Goal: Task Accomplishment & Management: Complete application form

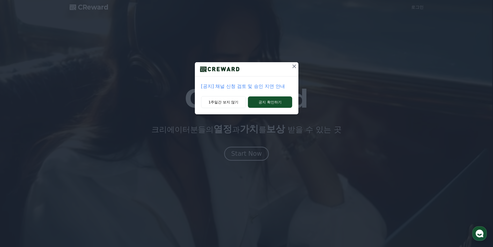
click at [276, 88] on p "[공지] 채널 신청 검토 및 승인 지연 안내" at bounding box center [246, 86] width 91 height 7
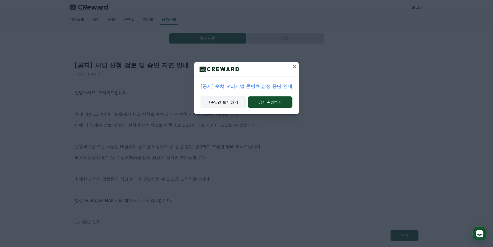
click at [232, 100] on button "1주일간 보지 않기" at bounding box center [223, 102] width 45 height 12
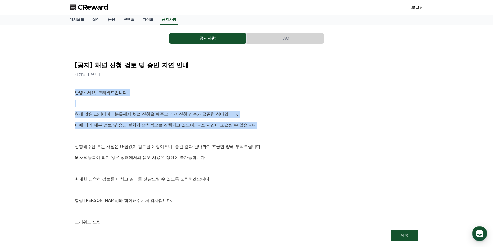
drag, startPoint x: 71, startPoint y: 87, endPoint x: 269, endPoint y: 120, distance: 200.4
click at [269, 120] on div "[공지] 채널 신청 검토 및 승인 지연 안내 작성일: 2025-09-26 안녕하세요, 크리워드입니다. 현재 많은 크리에이터분들께서 채널 신청을…" at bounding box center [247, 149] width 350 height 190
click at [269, 120] on div "안녕하세요, 크리워드입니다. 현재 많은 크리에이터분들께서 채널 신청을 해주고 계셔 신청 건수가 급증한 상태입니다. 이에 따라 내부 검토 및 승…" at bounding box center [247, 157] width 344 height 136
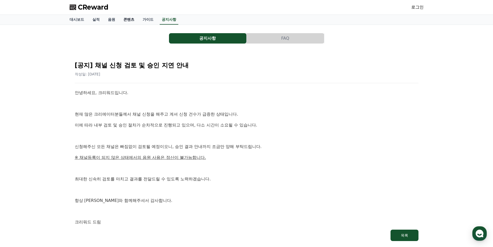
click at [130, 21] on link "콘텐츠" at bounding box center [128, 20] width 19 height 10
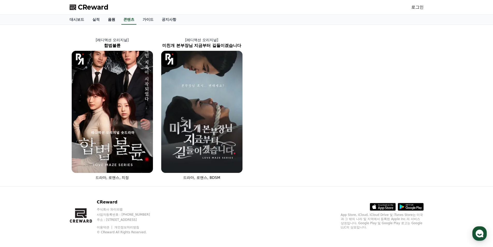
click at [109, 23] on link "음원" at bounding box center [112, 20] width 16 height 10
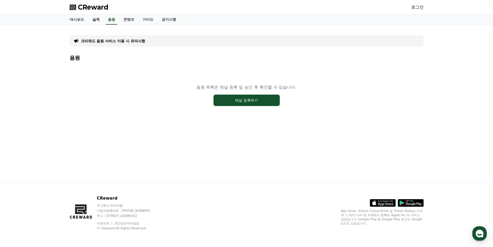
click at [94, 23] on link "실적" at bounding box center [96, 20] width 16 height 10
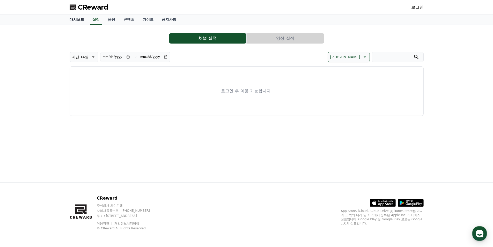
click at [73, 21] on link "대시보드" at bounding box center [76, 20] width 23 height 10
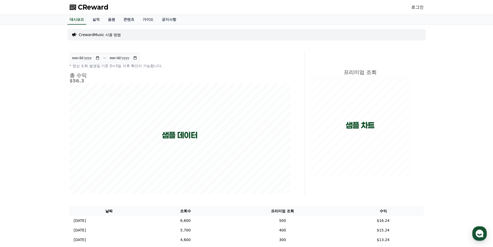
click at [108, 32] on p "CrewardMusic 사용 방법" at bounding box center [100, 34] width 42 height 5
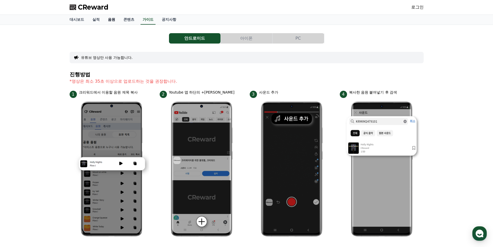
click at [106, 19] on link "음원" at bounding box center [112, 20] width 16 height 10
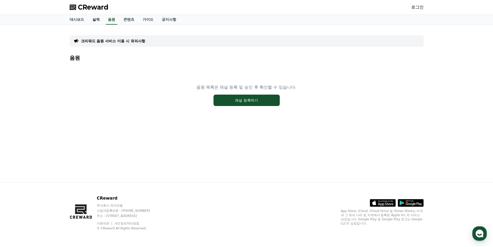
click at [95, 20] on link "실적" at bounding box center [96, 20] width 16 height 10
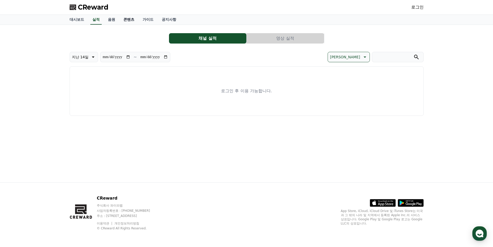
click at [126, 19] on link "콘텐츠" at bounding box center [128, 20] width 19 height 10
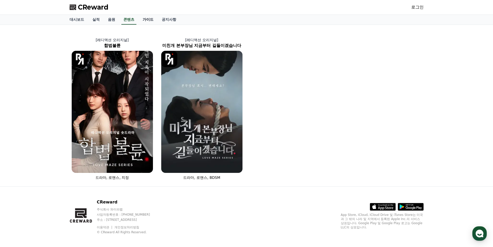
click at [150, 20] on link "가이드" at bounding box center [147, 20] width 19 height 10
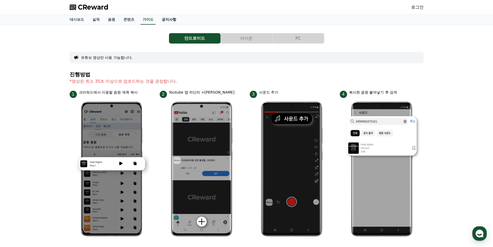
click at [168, 19] on link "공지사항" at bounding box center [169, 20] width 23 height 10
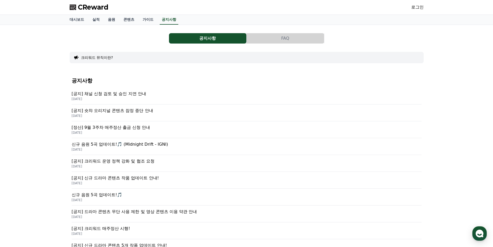
click at [130, 94] on p "[공지] 채널 신청 검토 및 승인 지연 안내" at bounding box center [247, 94] width 350 height 6
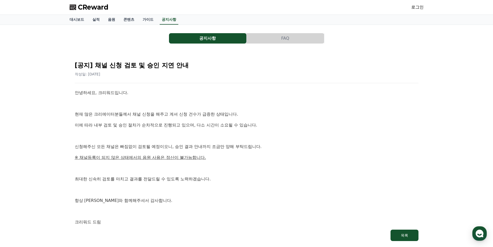
click at [270, 35] on button "FAQ" at bounding box center [285, 38] width 77 height 10
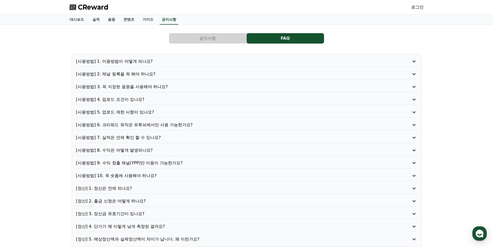
click at [339, 72] on p "[사용방법] 2. 채널 등록을 꼭 해야 하나요?" at bounding box center [233, 74] width 314 height 6
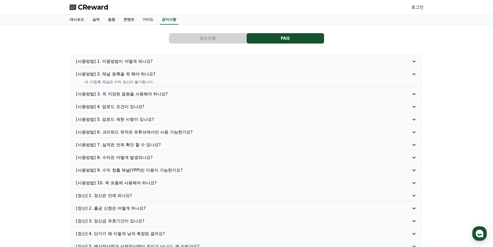
click at [205, 62] on p "[사용방법] 1. 이용방법이 어떻게 되나요?" at bounding box center [233, 61] width 314 height 6
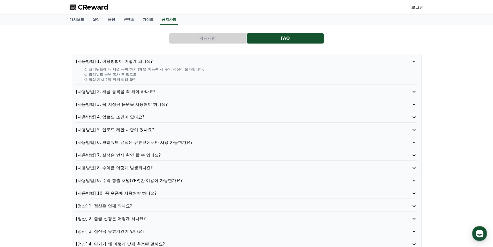
click at [131, 103] on p "[사용방법] 3. 꼭 지정된 음원을 사용해야 하나요?" at bounding box center [233, 104] width 314 height 6
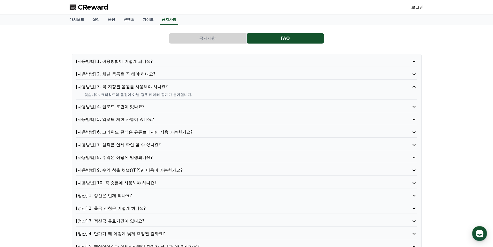
click at [132, 106] on p "[사용방법] 4. 업로드 조건이 있나요?" at bounding box center [233, 107] width 314 height 6
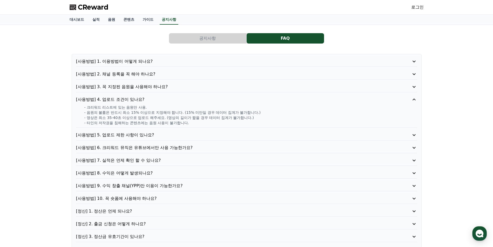
drag, startPoint x: 88, startPoint y: 116, endPoint x: 172, endPoint y: 121, distance: 84.5
click at [172, 121] on div "- 크리워드 리스트에 있는 음원만 사용. - 음원의 볼륨은 반드시 최소 15% 이상으로 지정해야 합니다. (15% 미만일 경우 데이터 집계가 …" at bounding box center [246, 115] width 341 height 21
click at [172, 121] on p "- 타인의 저작권을 침해하는 콘텐츠에는 음원 사용이 불가합니다." at bounding box center [250, 122] width 333 height 5
drag, startPoint x: 84, startPoint y: 117, endPoint x: 193, endPoint y: 121, distance: 108.8
click at [193, 121] on div "- 크리워드 리스트에 있는 음원만 사용. - 음원의 볼륨은 반드시 최소 15% 이상으로 지정해야 합니다. (15% 미만일 경우 데이터 집계가 …" at bounding box center [246, 115] width 341 height 21
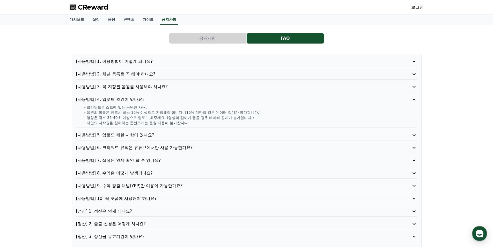
click at [193, 121] on p "- 타인의 저작권을 침해하는 콘텐츠에는 음원 사용이 불가합니다." at bounding box center [250, 122] width 333 height 5
drag, startPoint x: 197, startPoint y: 121, endPoint x: 81, endPoint y: 108, distance: 116.4
click at [81, 108] on div "- 크리워드 리스트에 있는 음원만 사용. - 음원의 볼륨은 반드시 최소 15% 이상으로 지정해야 합니다. (15% 미만일 경우 데이터 집계가 …" at bounding box center [246, 115] width 341 height 21
click at [152, 132] on p "[사용방법] 5. 업로드 제한 사항이 있나요?" at bounding box center [233, 135] width 314 height 6
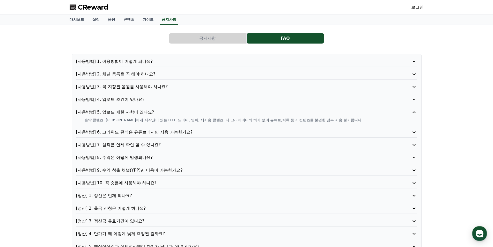
drag, startPoint x: 82, startPoint y: 120, endPoint x: 344, endPoint y: 120, distance: 262.1
click at [344, 120] on div "음악 콘텐츠, 타인에게 저작권이 있는 OTT, 드라마, 영화, 재사용 콘텐츠, 타 크리에이터의 허가 없이 유튜브,틱톡 등의 컨텐츠를 불펌한 경…" at bounding box center [246, 119] width 341 height 5
click at [344, 120] on p "음악 콘텐츠, 타인에게 저작권이 있는 OTT, 드라마, 영화, 재사용 콘텐츠, 타 크리에이터의 허가 없이 유튜브,틱톡 등의 컨텐츠를 불펌한 경…" at bounding box center [250, 119] width 333 height 5
click at [191, 133] on p "[사용방법] 6. 크리워드 뮤직은 유튜브에서만 사용 가능한가요?" at bounding box center [233, 132] width 314 height 6
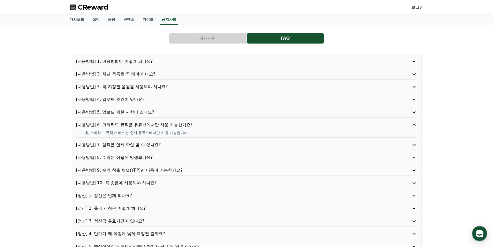
click at [156, 144] on p "[사용방법] 7. 실적은 언제 확인 할 수 있나요?" at bounding box center [233, 145] width 314 height 6
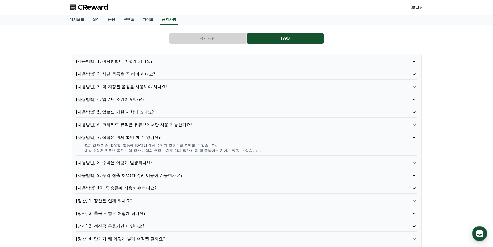
click at [154, 161] on p "[사용방법] 8. 수익은 어떻게 발생되나요?" at bounding box center [233, 162] width 314 height 6
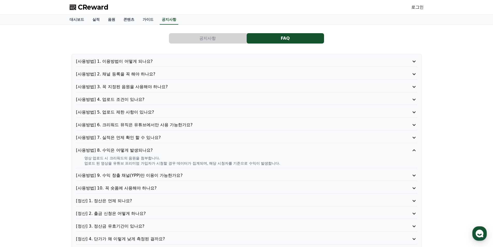
click at [164, 176] on p "[사용방법] 9. 수익 창출 채널(YPP)만 이용이 가능한가요?" at bounding box center [233, 175] width 314 height 6
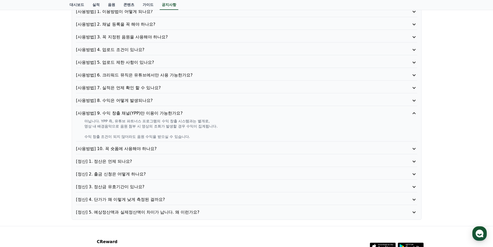
scroll to position [52, 0]
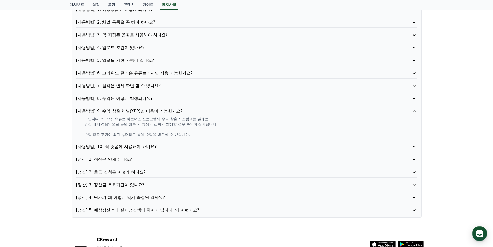
click at [126, 159] on p "[정산] 1. 정산은 언제 되나요?" at bounding box center [233, 159] width 314 height 6
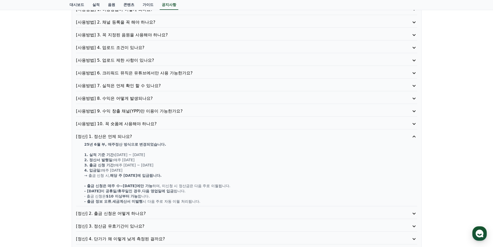
drag, startPoint x: 117, startPoint y: 154, endPoint x: 150, endPoint y: 154, distance: 32.9
click at [150, 154] on p "1. 실적 기준 기간: 월요일 ~ 일요일" at bounding box center [250, 154] width 333 height 5
click at [136, 125] on p "[사용방법] 10. 꼭 숏폼에 사용해야 하나요?" at bounding box center [233, 124] width 314 height 6
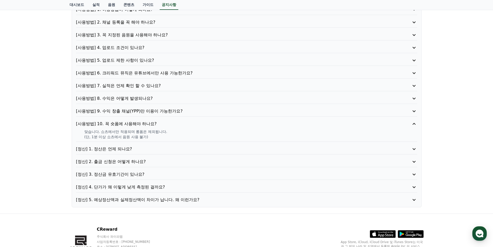
click at [121, 185] on p "[정산] 4. 단가가 왜 이렇게 낮게 측정된 걸까요?" at bounding box center [233, 187] width 314 height 6
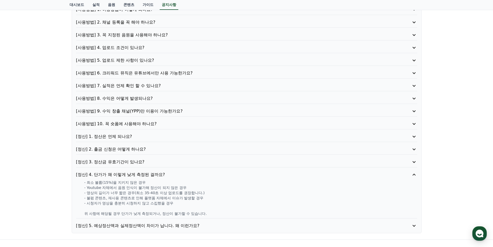
click at [121, 174] on p "[정산] 4. 단가가 왜 이렇게 낮게 측정된 걸까요?" at bounding box center [233, 174] width 314 height 6
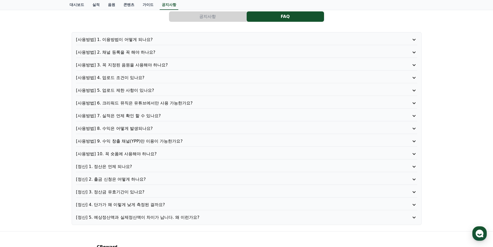
scroll to position [0, 0]
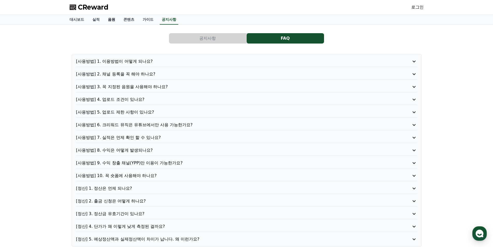
click at [113, 19] on link "음원" at bounding box center [112, 20] width 16 height 10
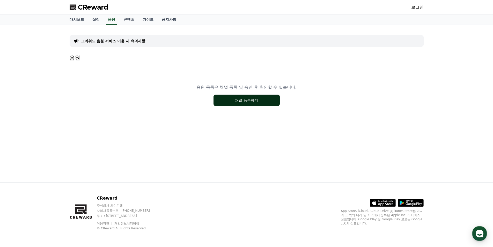
click at [260, 100] on button "채널 등록하기" at bounding box center [246, 99] width 66 height 11
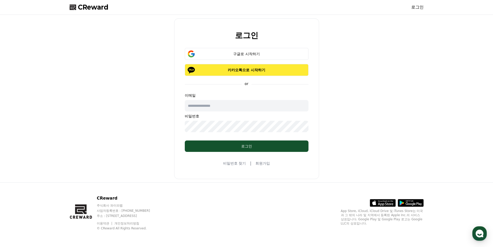
click at [243, 67] on button "카카오톡으로 시작하기" at bounding box center [247, 70] width 124 height 12
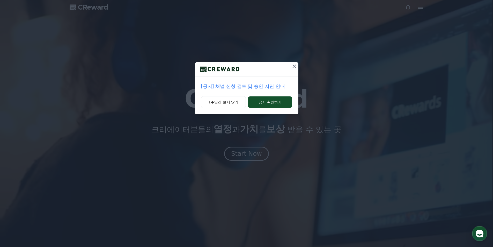
click at [295, 65] on icon at bounding box center [294, 66] width 4 height 4
click at [294, 66] on icon at bounding box center [294, 66] width 6 height 6
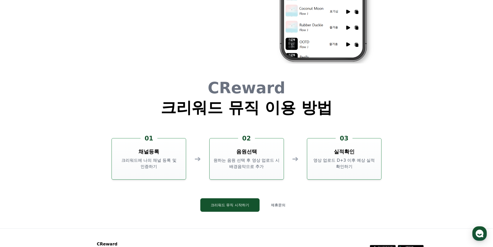
scroll to position [1402, 0]
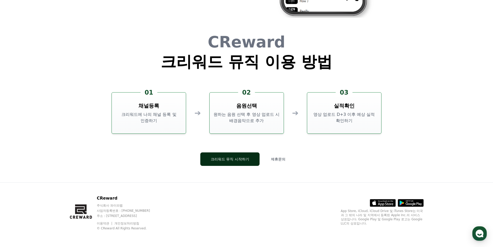
click at [226, 156] on button "크리워드 뮤직 시작하기" at bounding box center [229, 158] width 59 height 13
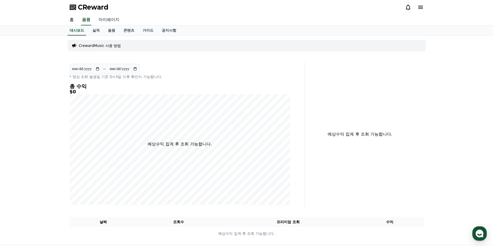
click at [109, 20] on link "마이페이지" at bounding box center [108, 19] width 29 height 11
select select "**********"
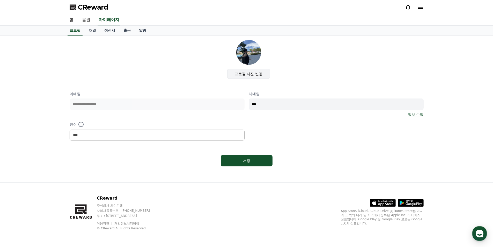
click at [253, 76] on label "프로필 사진 변경" at bounding box center [248, 74] width 43 height 10
click at [0, 0] on input "프로필 사진 변경" at bounding box center [0, 0] width 0 height 0
click at [94, 32] on link "채널" at bounding box center [93, 31] width 16 height 10
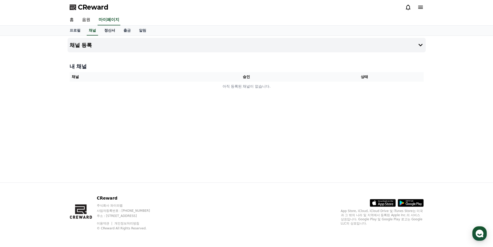
click at [106, 30] on link "정산서" at bounding box center [109, 31] width 19 height 10
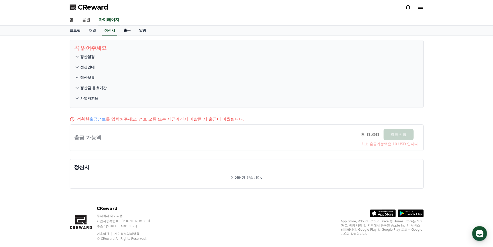
click at [127, 32] on link "출금" at bounding box center [127, 31] width 16 height 10
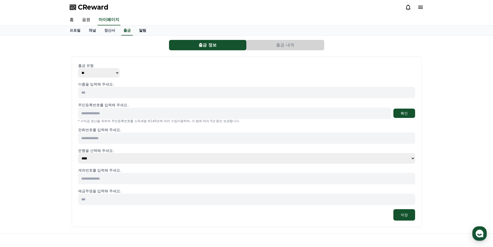
click at [144, 30] on link "알림" at bounding box center [143, 31] width 16 height 10
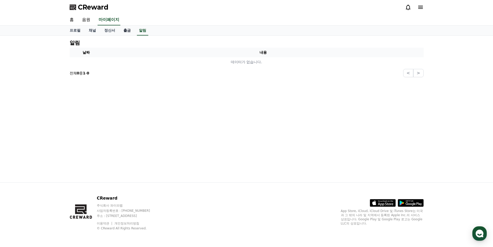
click at [131, 31] on link "출금" at bounding box center [127, 31] width 16 height 10
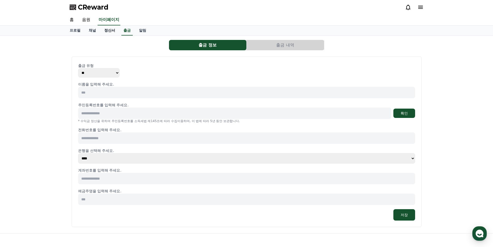
click at [109, 31] on link "정산서" at bounding box center [109, 31] width 19 height 10
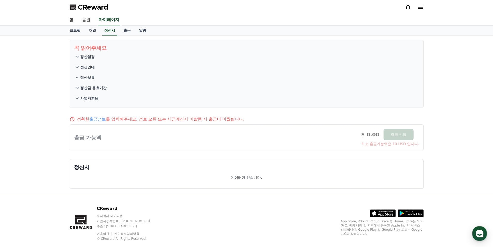
click at [92, 33] on link "채널" at bounding box center [93, 31] width 16 height 10
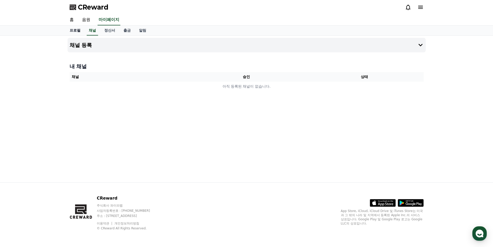
click at [72, 31] on link "프로필" at bounding box center [74, 31] width 19 height 10
select select "**********"
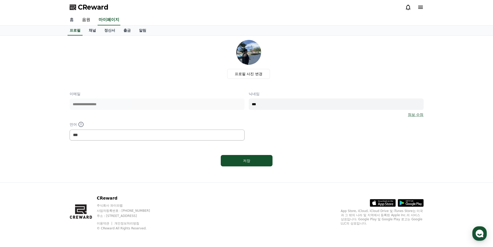
click at [70, 21] on link "홈" at bounding box center [71, 19] width 12 height 11
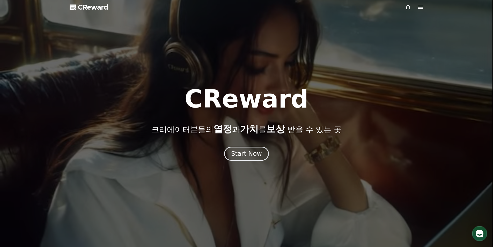
click at [421, 5] on icon at bounding box center [420, 7] width 6 height 6
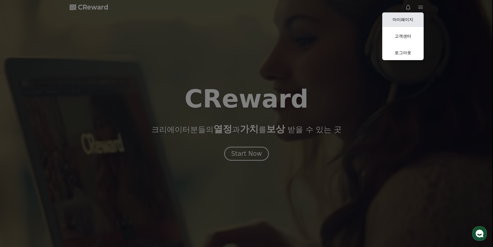
click at [404, 20] on link "마이페이지" at bounding box center [402, 19] width 41 height 14
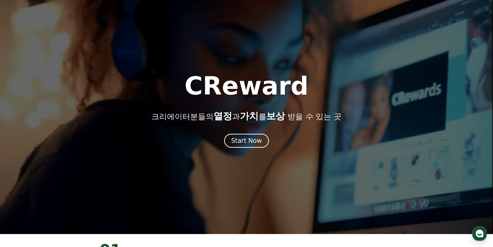
scroll to position [41, 0]
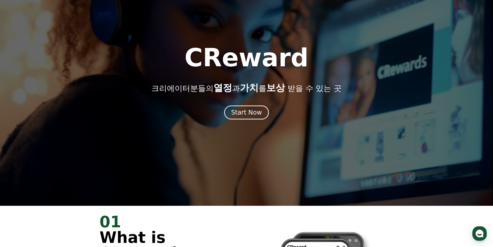
select select "**********"
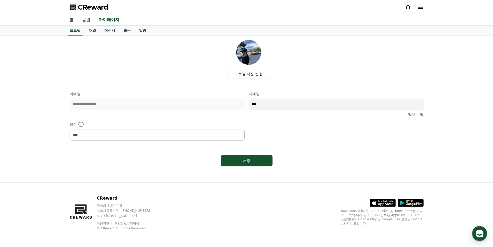
click at [90, 33] on link "채널" at bounding box center [93, 31] width 16 height 10
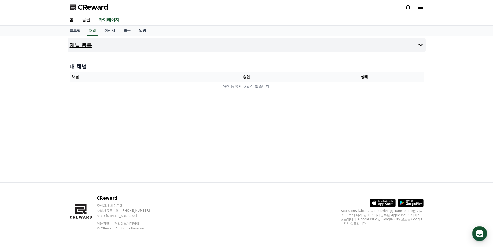
click at [110, 43] on button "채널 등록" at bounding box center [247, 45] width 358 height 14
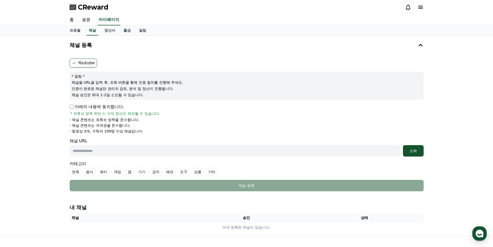
drag, startPoint x: 83, startPoint y: 87, endPoint x: 148, endPoint y: 90, distance: 65.8
click at [148, 90] on p "인증이 완료된 채널만 관리자 검토, 분석 및 정산이 진행됩니다." at bounding box center [247, 88] width 350 height 5
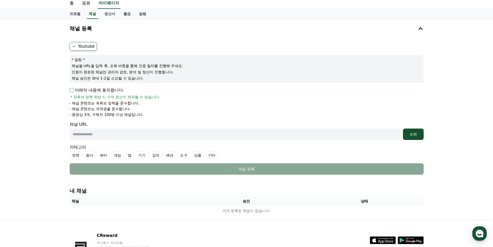
scroll to position [26, 0]
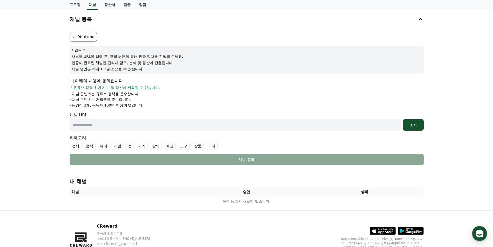
click at [119, 126] on input "text" at bounding box center [235, 124] width 331 height 11
paste input "**********"
type input "**********"
click at [417, 126] on div "조회" at bounding box center [413, 124] width 17 height 5
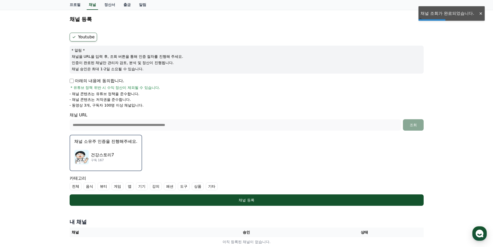
click at [116, 143] on p "채널 소유주 인증을 진행해주세요." at bounding box center [105, 141] width 63 height 6
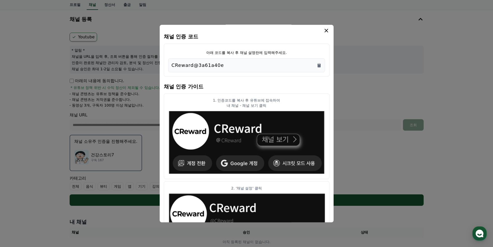
scroll to position [0, 0]
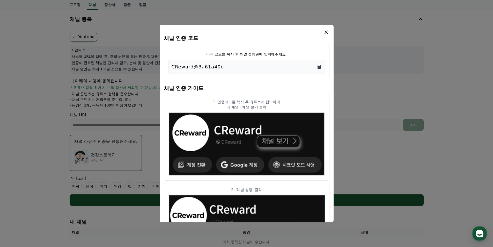
click at [318, 67] on icon "Copy to clipboard" at bounding box center [319, 67] width 3 height 4
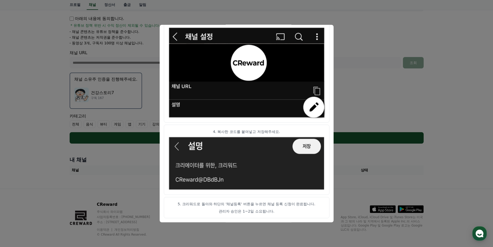
scroll to position [94, 0]
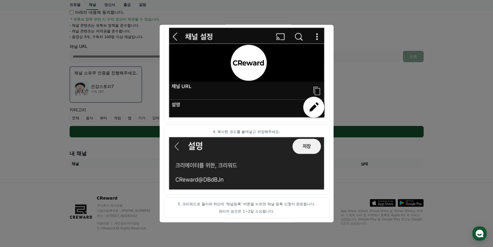
click at [444, 146] on button "close modal" at bounding box center [246, 123] width 493 height 247
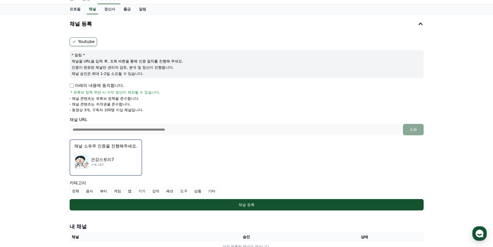
scroll to position [0, 0]
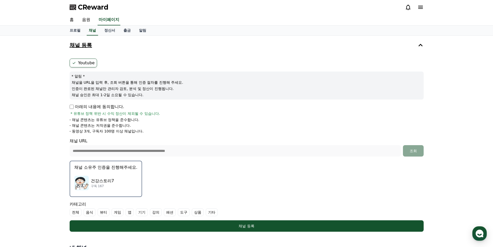
click at [421, 45] on icon at bounding box center [420, 45] width 4 height 3
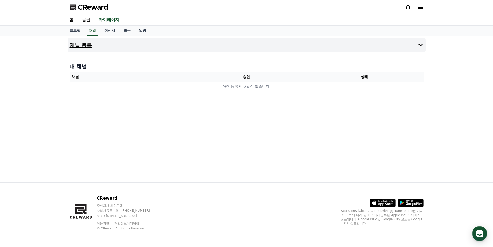
click at [420, 45] on icon at bounding box center [420, 45] width 6 height 6
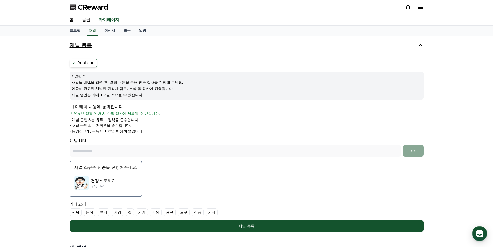
click at [70, 109] on p "아래의 내용에 동의합니다." at bounding box center [97, 107] width 55 height 6
click at [67, 105] on div "채널 등록 Youtube * 알림 * 채널을 URL을 입력 후, 조회 버튼을 통해 인증 절차를 진행해 주세요. 인증이 완료된 채널만 관리자 검…" at bounding box center [246, 156] width 362 height 241
click at [72, 104] on p "아래의 내용에 동의합니다." at bounding box center [97, 107] width 55 height 6
click at [73, 107] on p "아래의 내용에 동의합니다." at bounding box center [97, 107] width 55 height 6
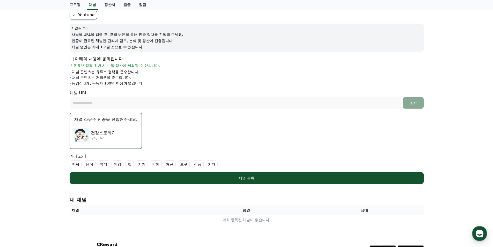
scroll to position [94, 0]
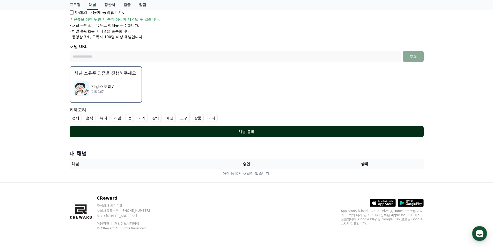
click at [227, 135] on button "채널 등록" at bounding box center [247, 131] width 354 height 11
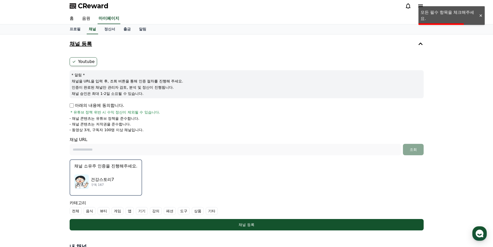
scroll to position [0, 0]
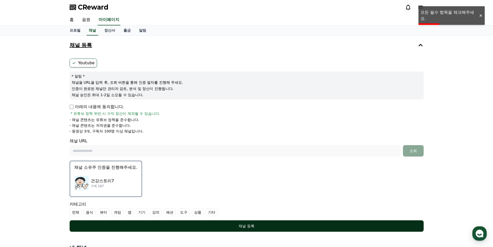
click at [241, 227] on div "채널 등록" at bounding box center [246, 225] width 333 height 5
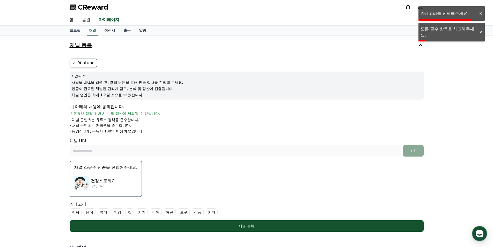
click at [84, 64] on label "Youtube" at bounding box center [83, 62] width 27 height 9
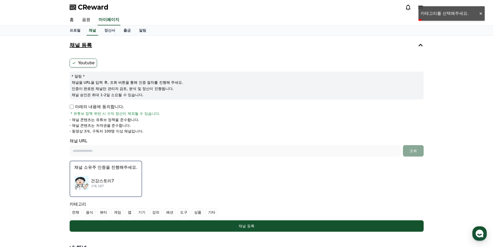
click at [82, 62] on label "Youtube" at bounding box center [83, 62] width 27 height 9
click at [127, 126] on p "- 채널 콘텐츠는 저작권을 준수합니다." at bounding box center [100, 125] width 61 height 5
click at [72, 129] on p "- 동영상 3개, 구독자 100명 이상 채널입니다." at bounding box center [107, 130] width 74 height 5
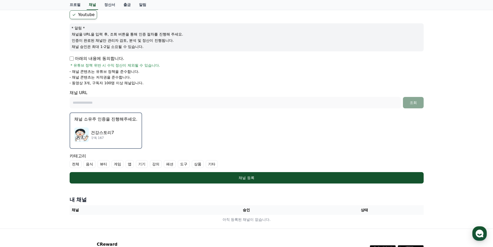
scroll to position [52, 0]
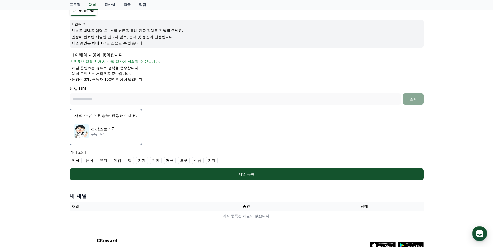
click at [79, 159] on label "전체" at bounding box center [76, 160] width 12 height 8
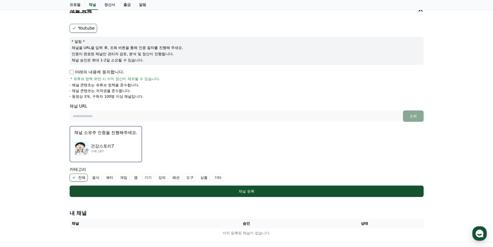
scroll to position [0, 0]
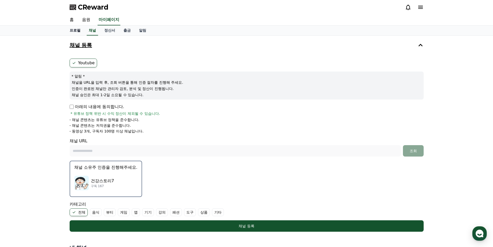
click at [77, 32] on link "프로필" at bounding box center [74, 31] width 19 height 10
select select "**********"
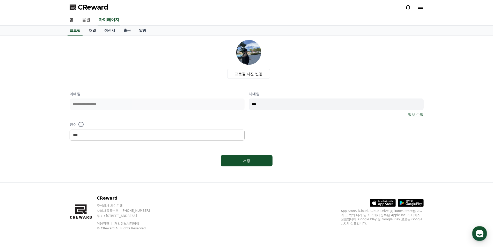
click at [91, 32] on link "채널" at bounding box center [93, 31] width 16 height 10
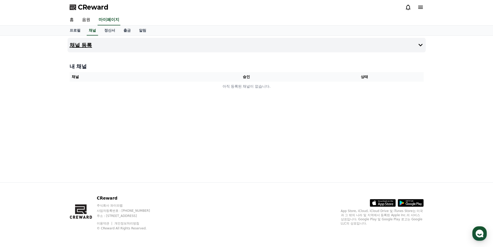
click at [164, 48] on button "채널 등록" at bounding box center [247, 45] width 358 height 14
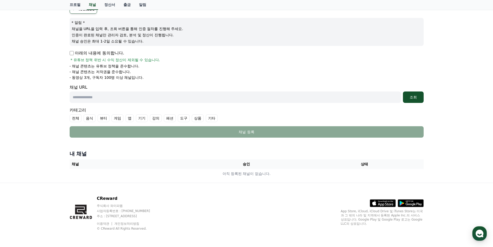
scroll to position [54, 0]
drag, startPoint x: 81, startPoint y: 116, endPoint x: 78, endPoint y: 116, distance: 3.5
click at [79, 116] on label "전체" at bounding box center [76, 118] width 12 height 8
click at [76, 118] on icon at bounding box center [74, 118] width 4 height 4
click at [73, 117] on label "전체" at bounding box center [76, 118] width 12 height 8
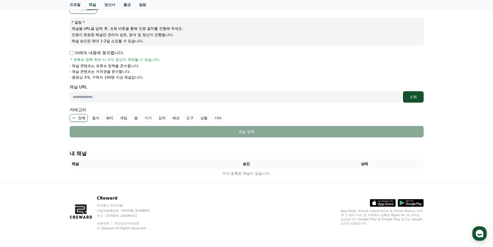
click at [104, 96] on input "text" at bounding box center [235, 96] width 331 height 11
paste input "**********"
type input "**********"
click at [405, 98] on div "조회" at bounding box center [413, 96] width 17 height 5
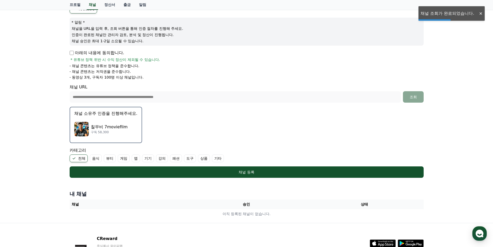
click at [108, 122] on div "칠무비 7moviefilm 구독 58,300" at bounding box center [105, 129] width 63 height 21
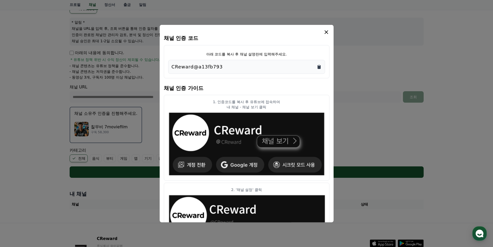
click at [319, 64] on icon "Copy to clipboard" at bounding box center [318, 66] width 5 height 5
click at [324, 33] on icon "modal" at bounding box center [326, 32] width 6 height 6
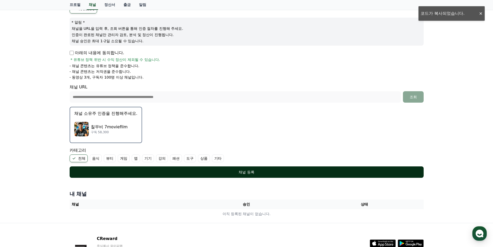
click at [280, 171] on div "채널 등록" at bounding box center [246, 171] width 333 height 5
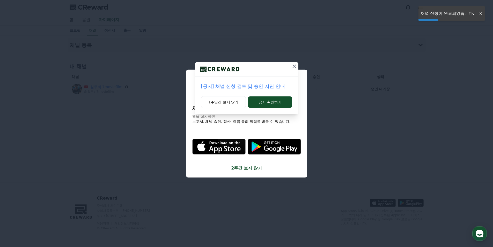
click at [293, 67] on icon at bounding box center [294, 66] width 4 height 4
drag, startPoint x: 295, startPoint y: 65, endPoint x: 291, endPoint y: 70, distance: 6.0
click at [294, 66] on icon at bounding box center [294, 66] width 6 height 6
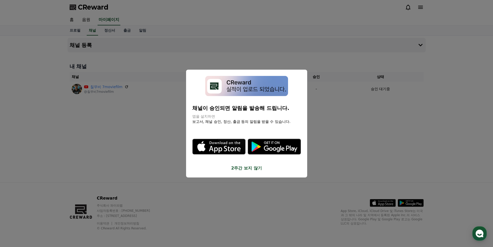
click at [280, 172] on div "채널이 승인되면 알림을 발송해 드립니다. 앱을 설치하면 보고서, 채널 승인, 정산, 출금 등의 알림을 받을 수 있습니다. .st0 { fill…" at bounding box center [246, 123] width 121 height 108
click at [262, 166] on button "2주간 보지 않기" at bounding box center [246, 168] width 109 height 6
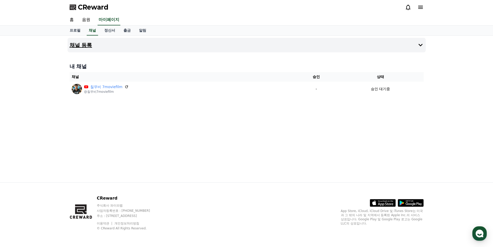
click at [88, 46] on h4 "채널 등록" at bounding box center [81, 45] width 23 height 6
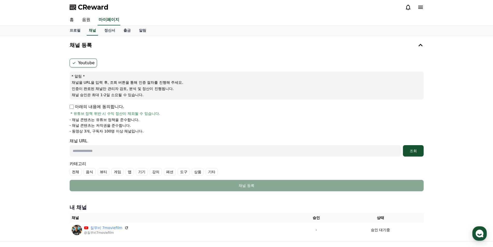
click at [69, 108] on div "Youtube * 알림 * 채널을 URL을 입력 후, 조회 버튼을 통해 인증 절차를 진행해 주세요. 인증이 완료된 채널만 관리자 검토, 분석 …" at bounding box center [247, 124] width 358 height 137
drag, startPoint x: 127, startPoint y: 153, endPoint x: 179, endPoint y: 154, distance: 51.8
click at [127, 153] on input "text" at bounding box center [235, 150] width 331 height 11
paste input "**********"
type input "**********"
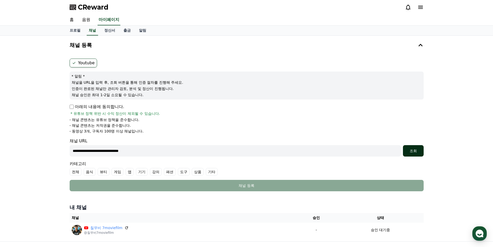
click at [416, 150] on div "조회" at bounding box center [413, 150] width 17 height 5
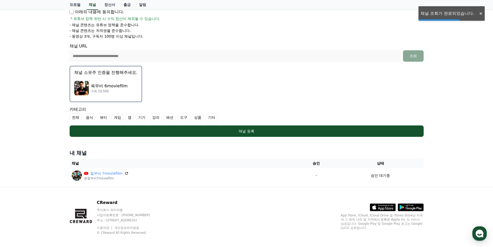
scroll to position [99, 0]
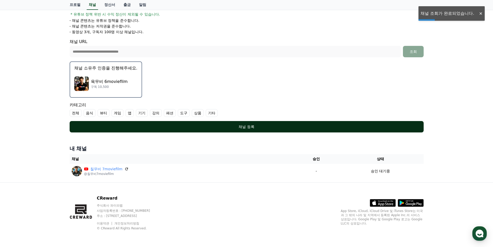
click at [253, 126] on div "채널 등록" at bounding box center [246, 126] width 333 height 5
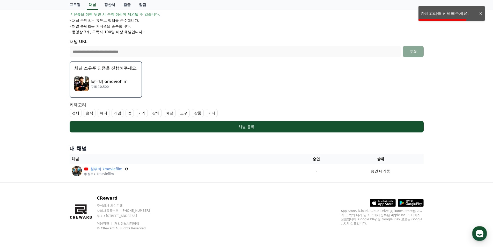
click at [72, 114] on label "전체" at bounding box center [76, 113] width 12 height 8
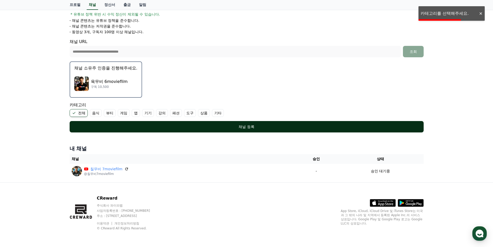
click at [196, 128] on div "채널 등록" at bounding box center [246, 126] width 333 height 5
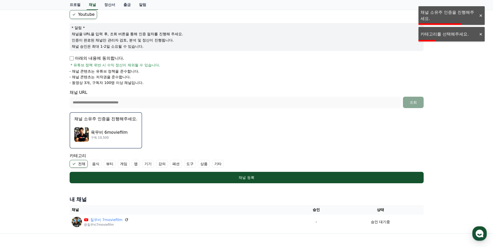
scroll to position [47, 0]
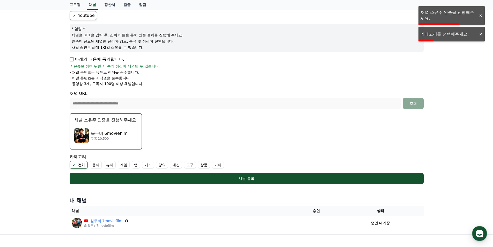
click at [111, 118] on p "채널 소유주 인증을 진행해주세요." at bounding box center [105, 120] width 63 height 6
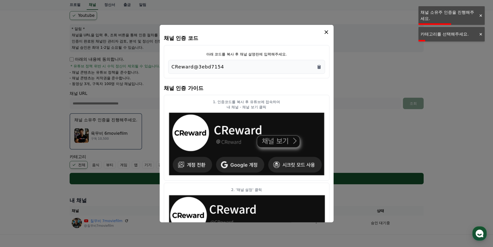
click at [113, 127] on button "close modal" at bounding box center [246, 123] width 493 height 247
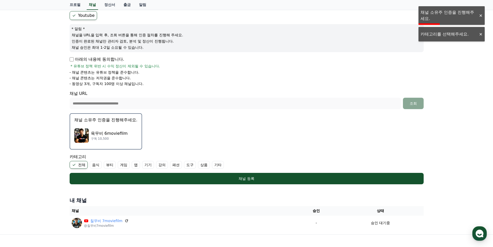
click at [91, 133] on p "육무비 6moviefilm" at bounding box center [109, 133] width 37 height 6
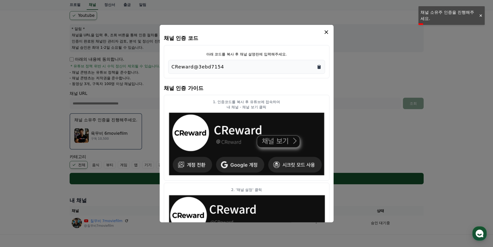
click at [319, 66] on icon "Copy to clipboard" at bounding box center [319, 67] width 3 height 4
drag, startPoint x: 326, startPoint y: 34, endPoint x: 302, endPoint y: 118, distance: 87.7
click at [325, 34] on icon "modal" at bounding box center [326, 32] width 6 height 6
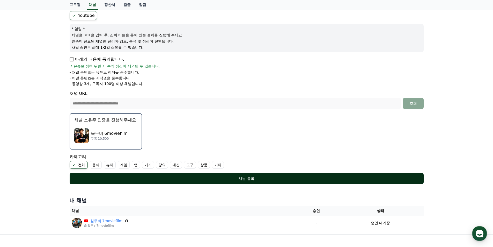
click at [246, 180] on div "채널 등록" at bounding box center [246, 178] width 333 height 5
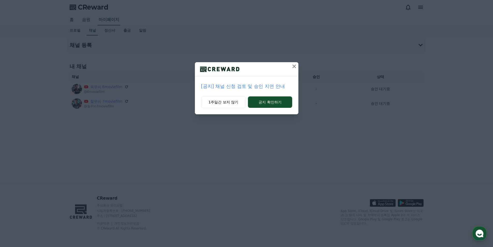
click at [293, 66] on icon at bounding box center [294, 66] width 6 height 6
click at [292, 67] on icon at bounding box center [294, 66] width 6 height 6
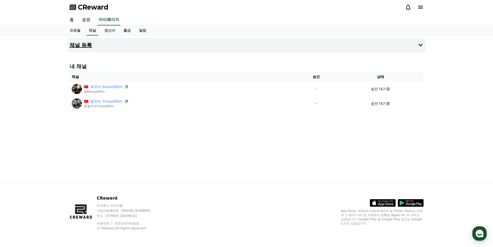
click at [78, 42] on h4 "채널 등록" at bounding box center [81, 45] width 23 height 6
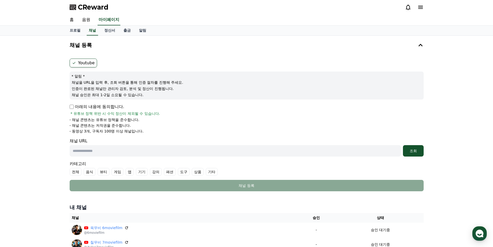
click at [70, 109] on p "아래의 내용에 동의합니다." at bounding box center [97, 107] width 55 height 6
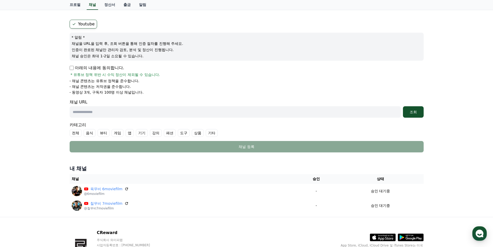
scroll to position [73, 0]
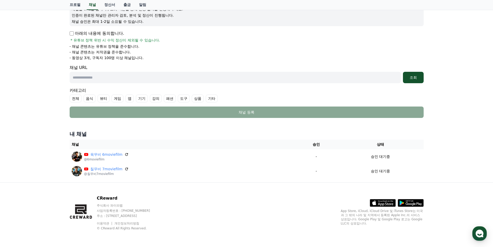
click at [144, 79] on input "text" at bounding box center [235, 77] width 331 height 11
paste input "**********"
drag, startPoint x: 259, startPoint y: 81, endPoint x: 4, endPoint y: 73, distance: 255.0
click at [4, 73] on div "**********" at bounding box center [246, 72] width 493 height 220
paste input "text"
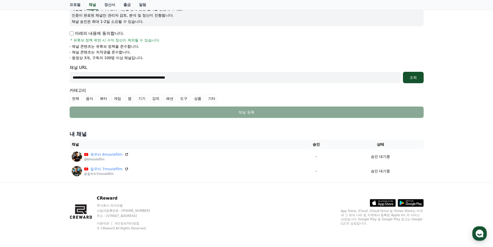
type input "**********"
click at [73, 99] on label "전체" at bounding box center [76, 98] width 12 height 8
click at [418, 78] on div "조회" at bounding box center [413, 77] width 17 height 5
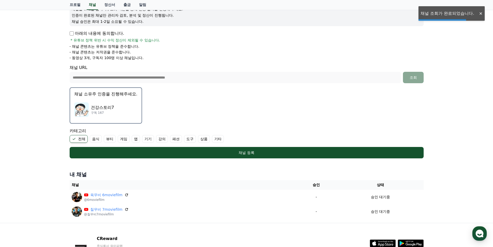
click at [107, 104] on div "건강스토리7 구독 167" at bounding box center [105, 109] width 63 height 21
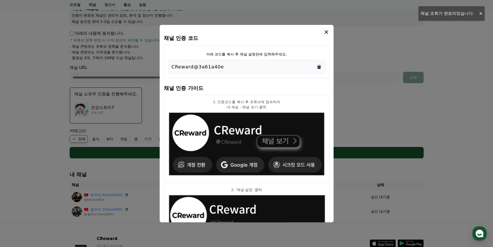
click at [319, 67] on icon "Copy to clipboard" at bounding box center [319, 67] width 3 height 4
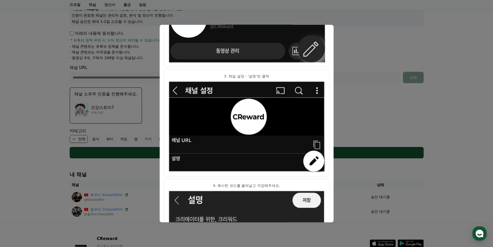
scroll to position [249, 0]
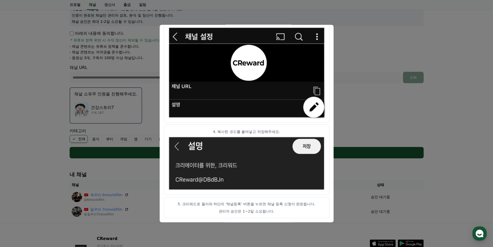
drag, startPoint x: 350, startPoint y: 111, endPoint x: 347, endPoint y: 115, distance: 4.5
click at [350, 111] on button "close modal" at bounding box center [246, 123] width 493 height 247
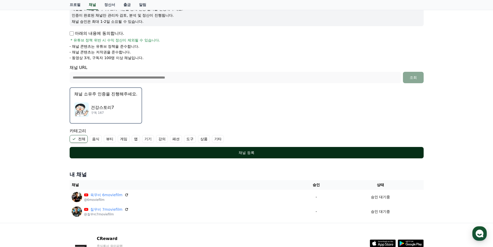
click at [265, 150] on div "채널 등록" at bounding box center [246, 152] width 333 height 5
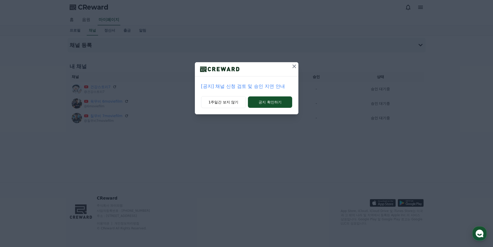
click at [293, 63] on icon at bounding box center [294, 66] width 6 height 6
click at [294, 65] on icon at bounding box center [294, 66] width 6 height 6
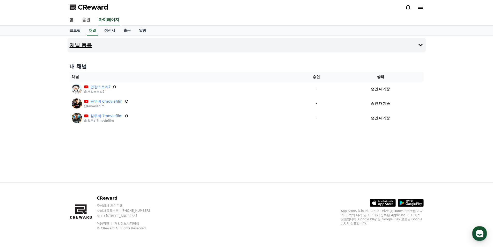
click at [147, 46] on button "채널 등록" at bounding box center [247, 45] width 358 height 14
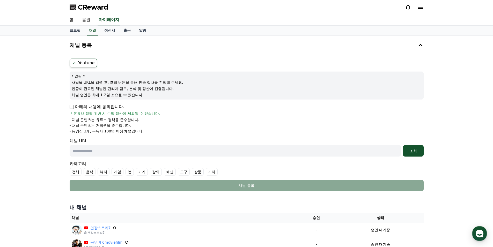
drag, startPoint x: 113, startPoint y: 150, endPoint x: 218, endPoint y: 142, distance: 105.4
click at [113, 150] on input "text" at bounding box center [235, 150] width 331 height 11
paste input "**********"
type input "**********"
click at [415, 149] on div "조회" at bounding box center [413, 150] width 17 height 5
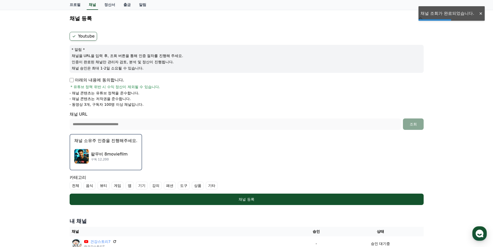
scroll to position [78, 0]
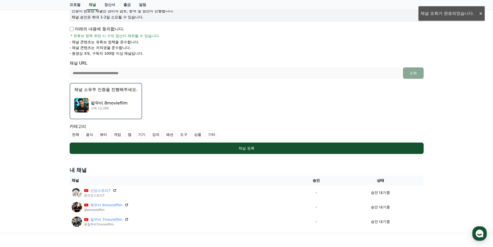
click at [75, 134] on label "전체" at bounding box center [76, 134] width 12 height 8
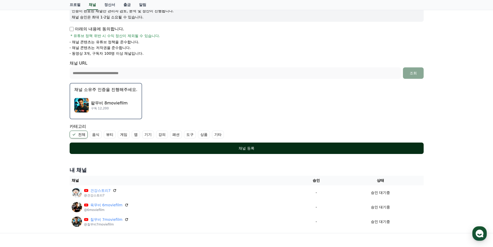
click at [164, 149] on div "채널 등록" at bounding box center [246, 147] width 333 height 5
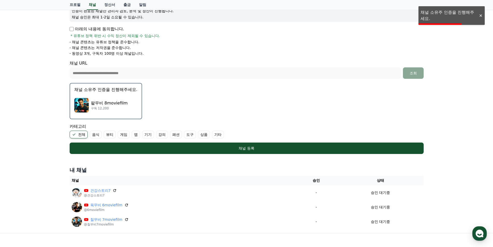
click at [105, 101] on p "팔무비 8moviefilm" at bounding box center [109, 103] width 37 height 6
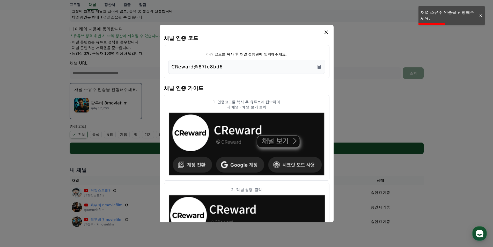
click at [322, 66] on div "CReward@87fe8bd6" at bounding box center [246, 67] width 157 height 14
click at [319, 70] on div "CReward@87fe8bd6" at bounding box center [247, 66] width 150 height 7
click at [319, 64] on icon "Copy to clipboard" at bounding box center [318, 66] width 5 height 5
click at [326, 29] on icon "modal" at bounding box center [326, 32] width 6 height 6
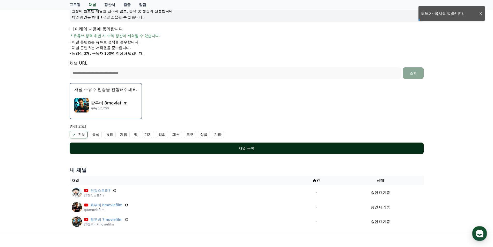
click at [272, 143] on button "채널 등록" at bounding box center [247, 147] width 354 height 11
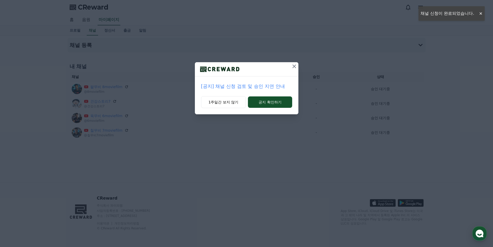
click at [296, 67] on icon at bounding box center [294, 66] width 6 height 6
click at [294, 67] on icon at bounding box center [295, 66] width 4 height 4
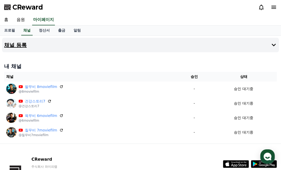
drag, startPoint x: 204, startPoint y: 48, endPoint x: 83, endPoint y: 47, distance: 121.1
click at [204, 48] on button "채널 등록" at bounding box center [140, 45] width 277 height 14
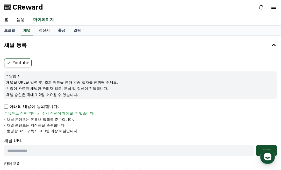
click at [25, 104] on p "아래의 내용에 동의합니다." at bounding box center [31, 107] width 55 height 6
click at [7, 104] on p "아래의 내용에 동의합니다." at bounding box center [31, 107] width 55 height 6
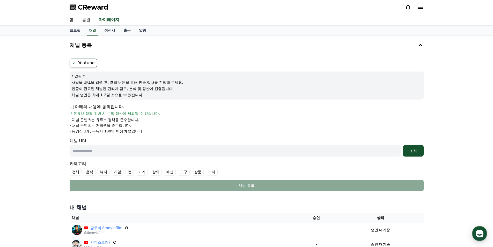
click at [315, 151] on input "text" at bounding box center [235, 150] width 331 height 11
paste input "**********"
type input "**********"
click at [74, 105] on p "아래의 내용에 동의합니다." at bounding box center [97, 107] width 55 height 6
click at [416, 149] on div "조회" at bounding box center [413, 150] width 17 height 5
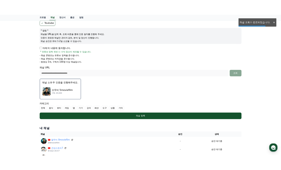
scroll to position [52, 0]
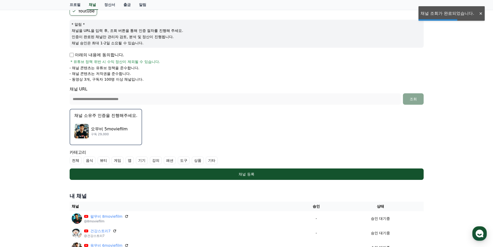
click at [125, 114] on p "채널 소유주 인증을 진행해주세요." at bounding box center [105, 115] width 63 height 6
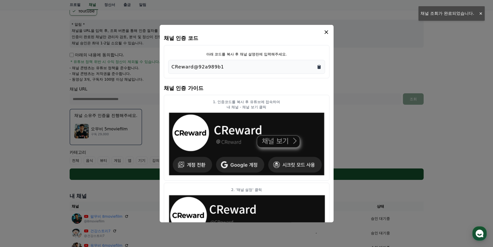
click at [318, 67] on icon "Copy to clipboard" at bounding box center [319, 67] width 3 height 4
click at [328, 30] on icon "modal" at bounding box center [326, 32] width 6 height 6
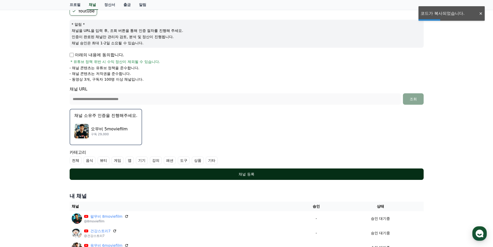
click at [282, 173] on div "채널 등록" at bounding box center [246, 173] width 333 height 5
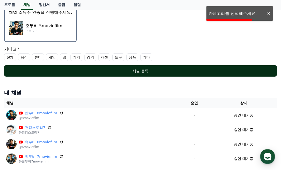
scroll to position [155, 0]
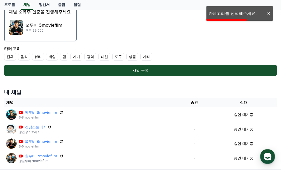
click at [9, 60] on label "전체" at bounding box center [10, 57] width 12 height 8
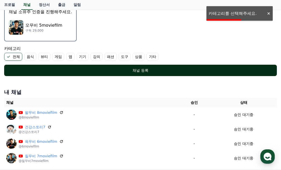
click at [97, 71] on div "채널 등록" at bounding box center [140, 70] width 252 height 5
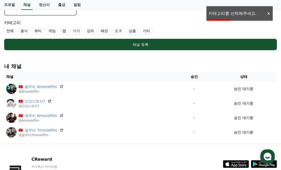
scroll to position [207, 0]
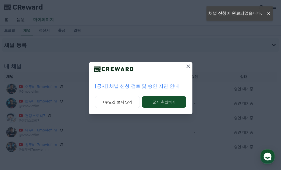
click at [189, 67] on icon at bounding box center [188, 66] width 6 height 6
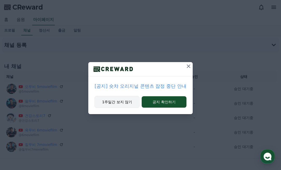
click at [113, 103] on button "1주일간 보지 않기" at bounding box center [116, 102] width 45 height 12
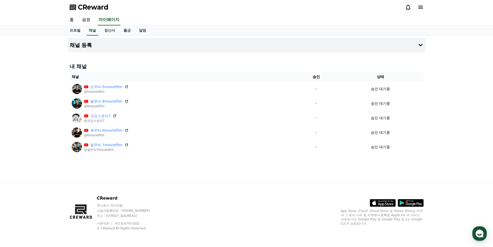
click at [281, 7] on div "CReward" at bounding box center [246, 7] width 362 height 14
click at [281, 8] on icon at bounding box center [420, 7] width 6 height 6
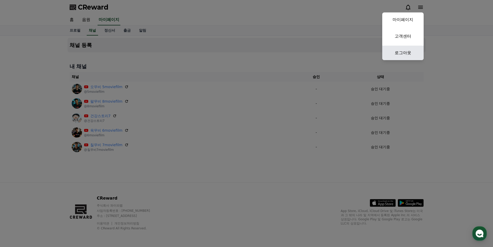
click at [281, 55] on link "로그아웃" at bounding box center [402, 53] width 41 height 14
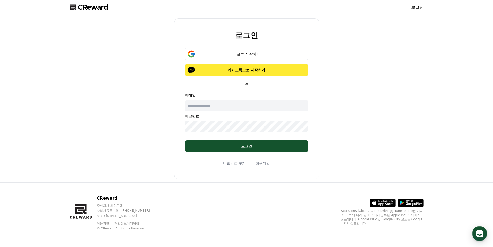
click at [266, 72] on p "카카오톡으로 시작하기" at bounding box center [246, 69] width 109 height 5
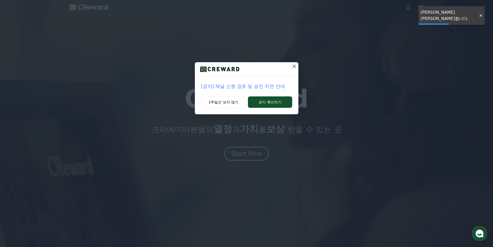
click at [294, 65] on icon at bounding box center [294, 66] width 6 height 6
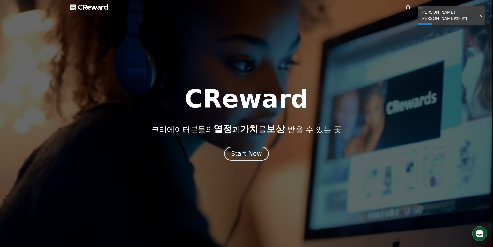
click at [445, 11] on div at bounding box center [246, 123] width 493 height 247
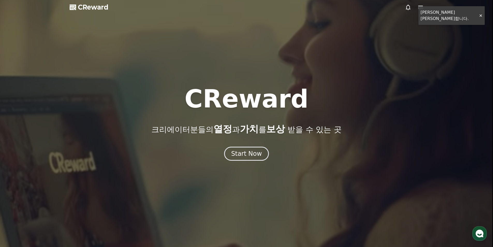
click at [420, 7] on icon at bounding box center [420, 7] width 5 height 3
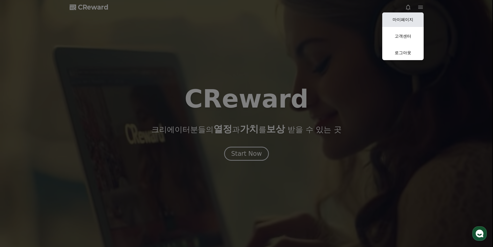
click at [399, 20] on link "마이페이지" at bounding box center [402, 19] width 41 height 14
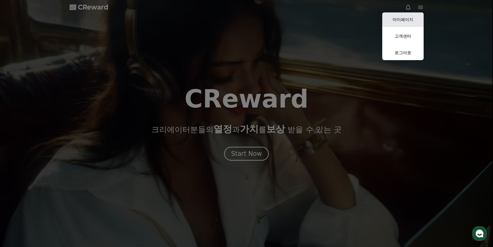
select select "**********"
